Goal: Information Seeking & Learning: Compare options

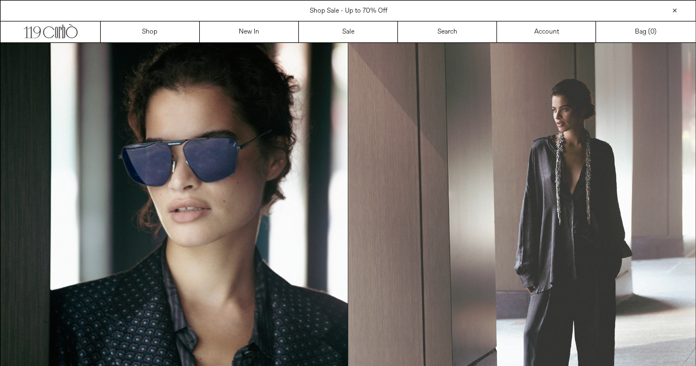
click at [479, 246] on img at bounding box center [521, 261] width 347 height 437
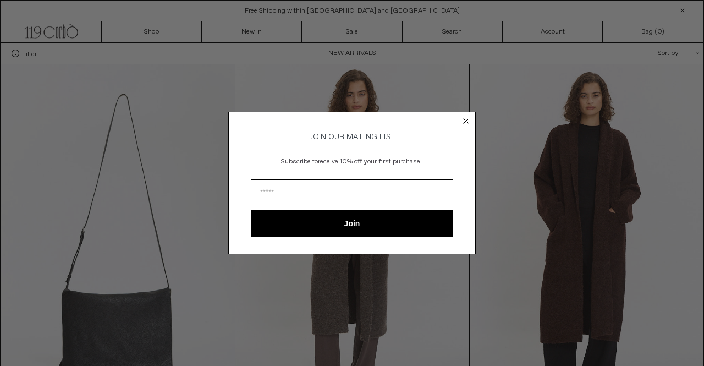
click at [468, 120] on circle "Close dialog" at bounding box center [466, 121] width 10 height 10
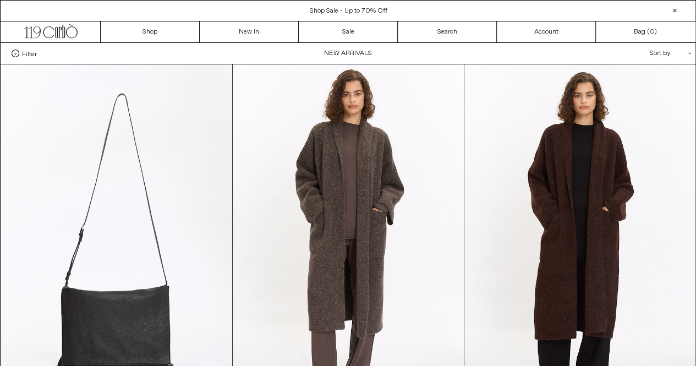
click at [689, 53] on icon at bounding box center [689, 54] width 3 height 2
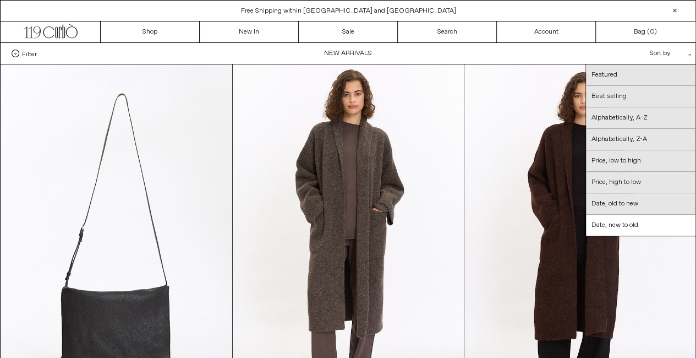
click at [689, 53] on icon ".cls-1{fill:#231f20}" at bounding box center [689, 54] width 3 height 3
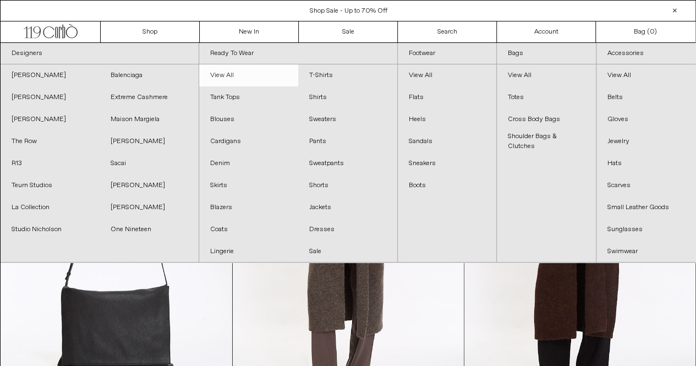
click at [225, 75] on link "View All" at bounding box center [248, 75] width 99 height 22
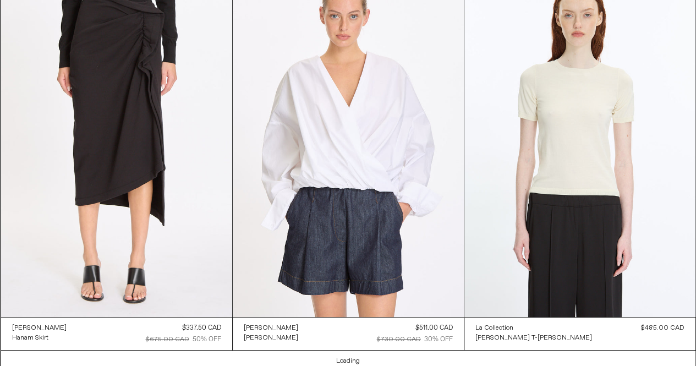
scroll to position [20963, 0]
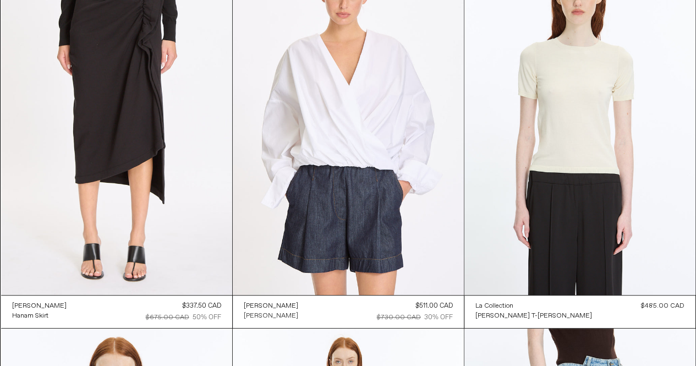
click at [270, 312] on div "[PERSON_NAME]" at bounding box center [271, 315] width 54 height 9
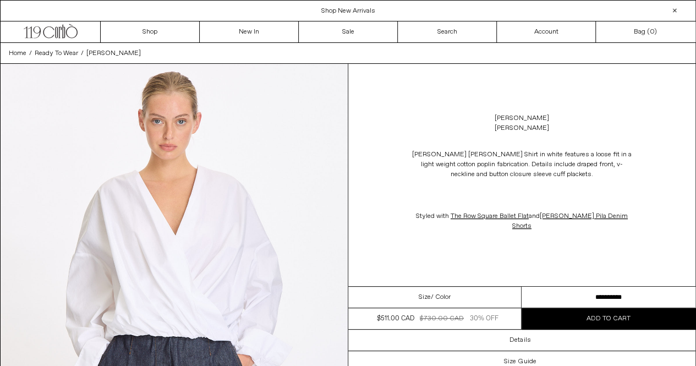
click at [638, 298] on select "**********" at bounding box center [608, 297] width 174 height 21
click at [647, 217] on div "Dries Van Noten Camiel Shirt in white features a loose fit in a light weight co…" at bounding box center [522, 190] width 348 height 103
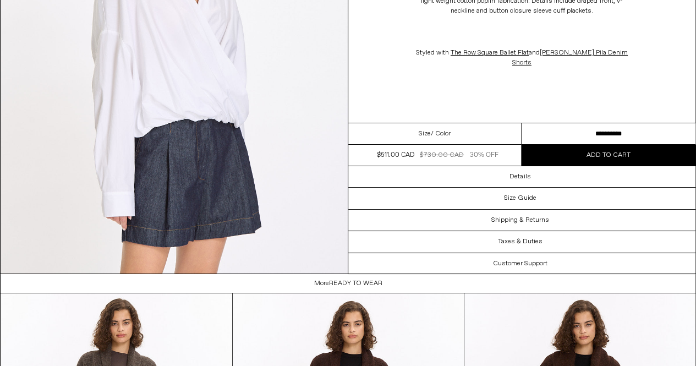
scroll to position [1958, 0]
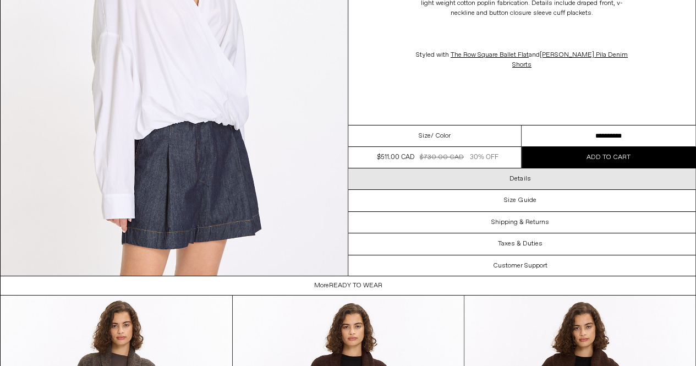
click at [521, 180] on h3 "Details" at bounding box center [519, 179] width 21 height 8
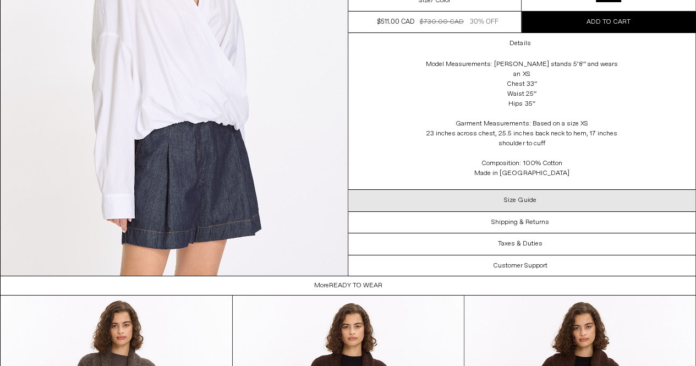
click at [524, 204] on h3 "Size Guide" at bounding box center [520, 200] width 32 height 8
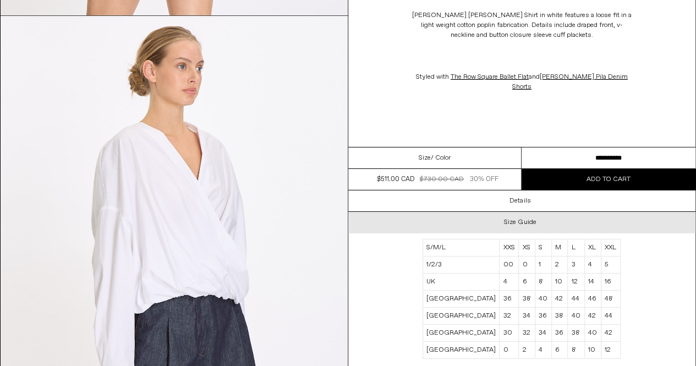
scroll to position [1782, 0]
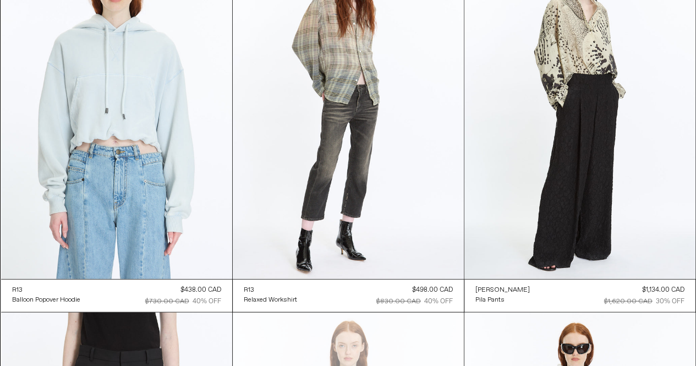
scroll to position [22089, 0]
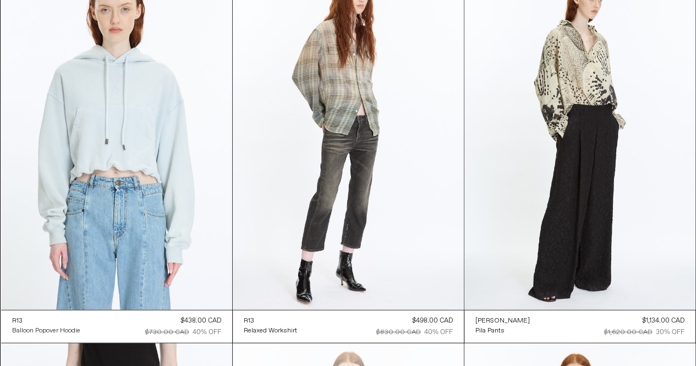
click at [56, 329] on div "Balloon Popover Hoodie" at bounding box center [46, 330] width 68 height 9
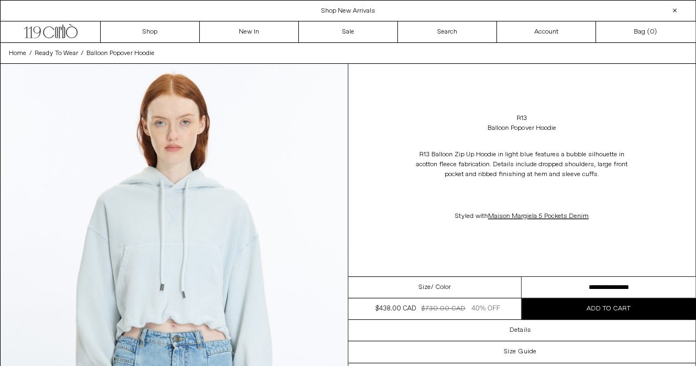
click at [640, 286] on select "**********" at bounding box center [608, 287] width 174 height 21
select select "**********"
click at [521, 277] on select "**********" at bounding box center [608, 287] width 174 height 21
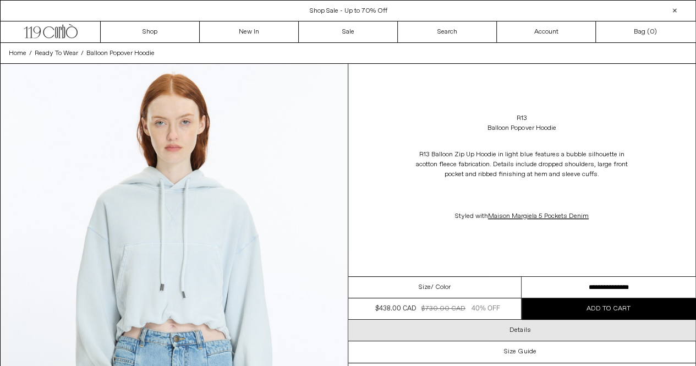
click at [523, 330] on h3 "Details" at bounding box center [519, 330] width 21 height 8
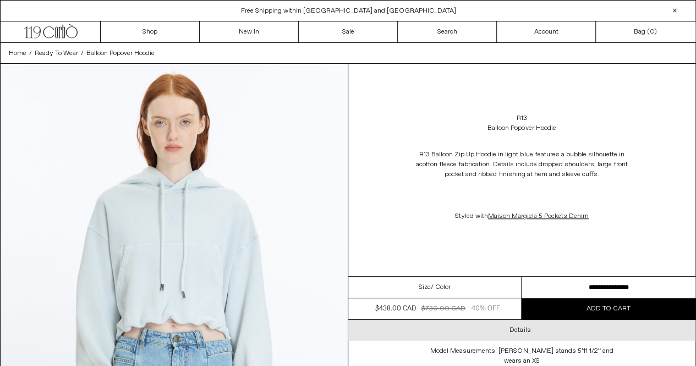
click at [671, 339] on div "Details" at bounding box center [522, 330] width 348 height 21
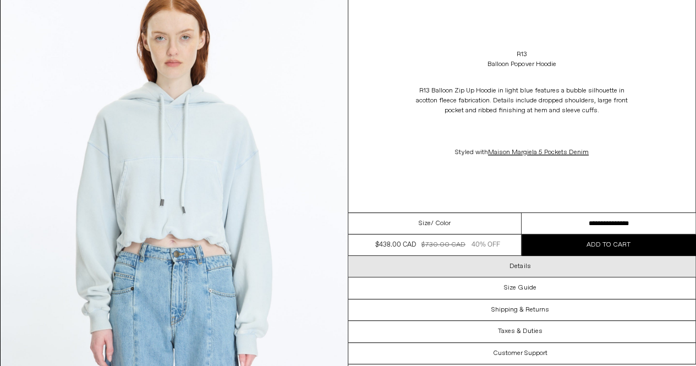
scroll to position [88, 0]
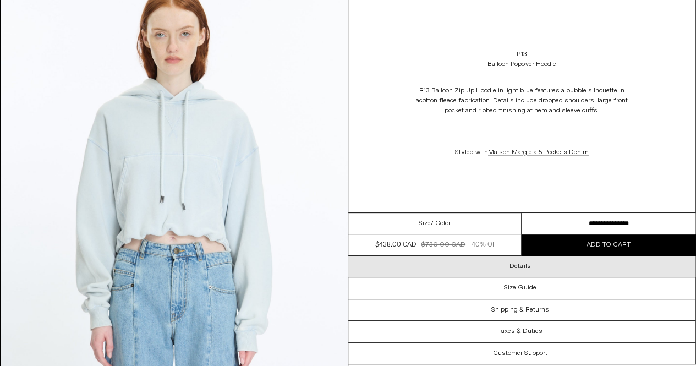
click at [530, 265] on div "Details" at bounding box center [522, 266] width 348 height 21
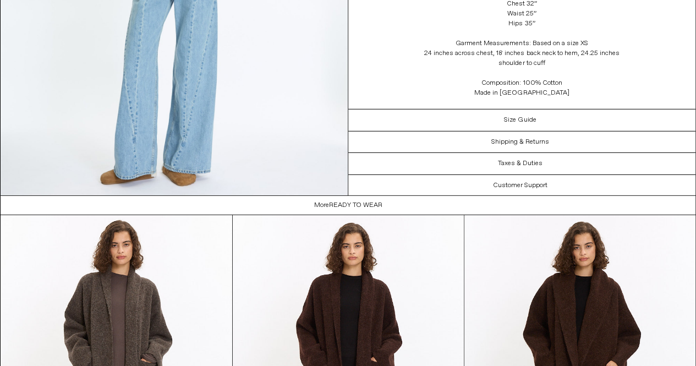
scroll to position [1606, 0]
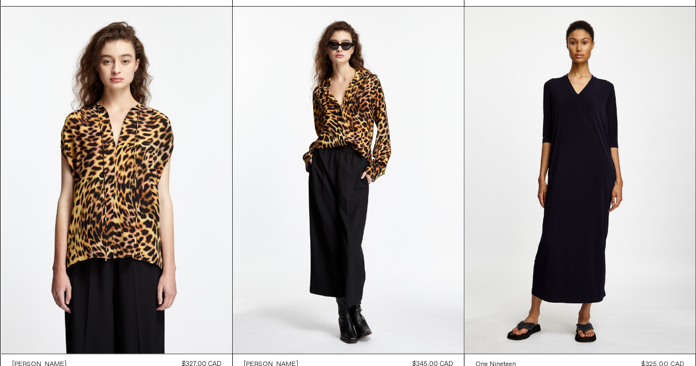
scroll to position [46459, 0]
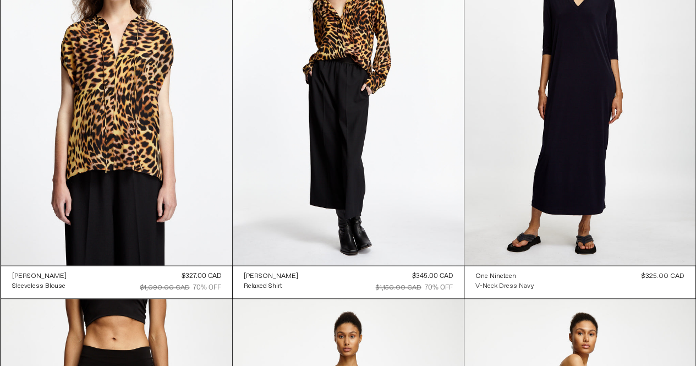
click at [511, 282] on div "V-Neck Dress Navy" at bounding box center [504, 286] width 59 height 9
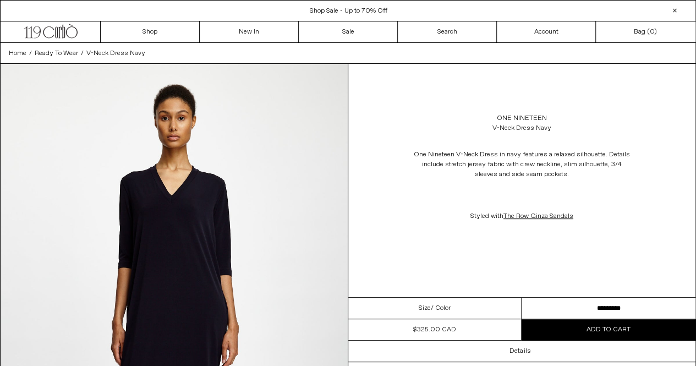
click at [638, 308] on select "**********" at bounding box center [608, 308] width 174 height 21
